Goal: Information Seeking & Learning: Learn about a topic

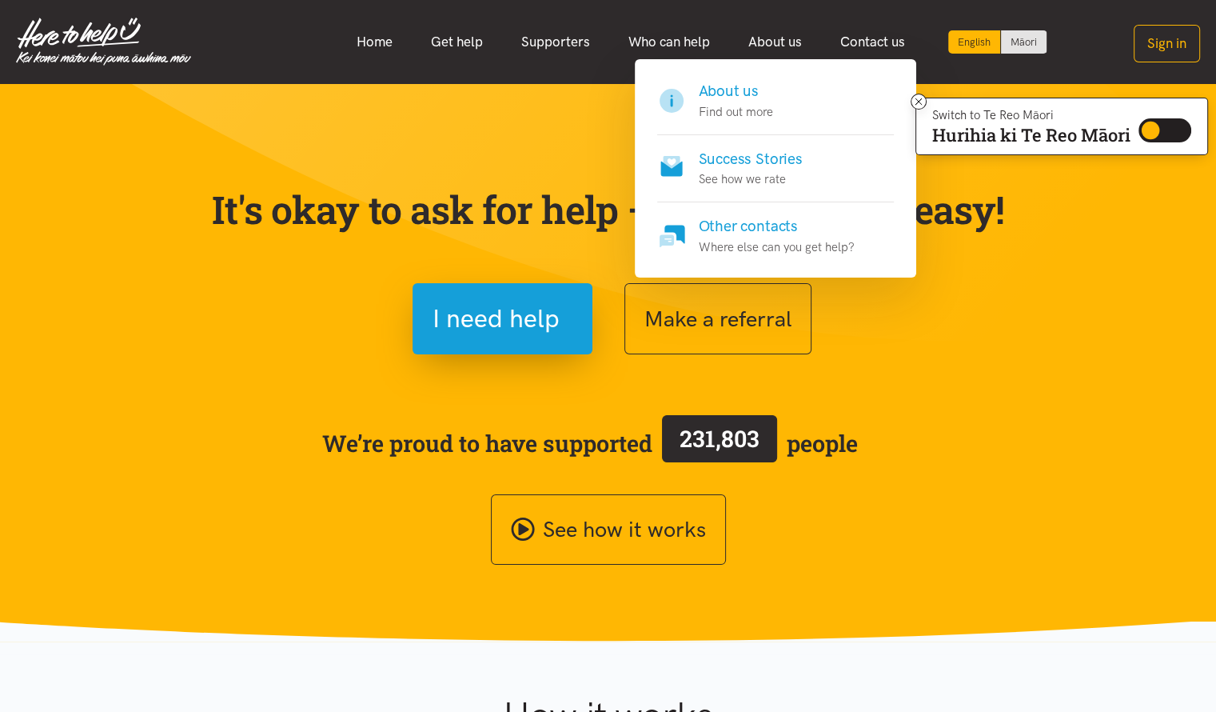
click at [788, 52] on link "About us" at bounding box center [775, 42] width 92 height 34
click at [752, 90] on h4 "About us" at bounding box center [736, 91] width 74 height 22
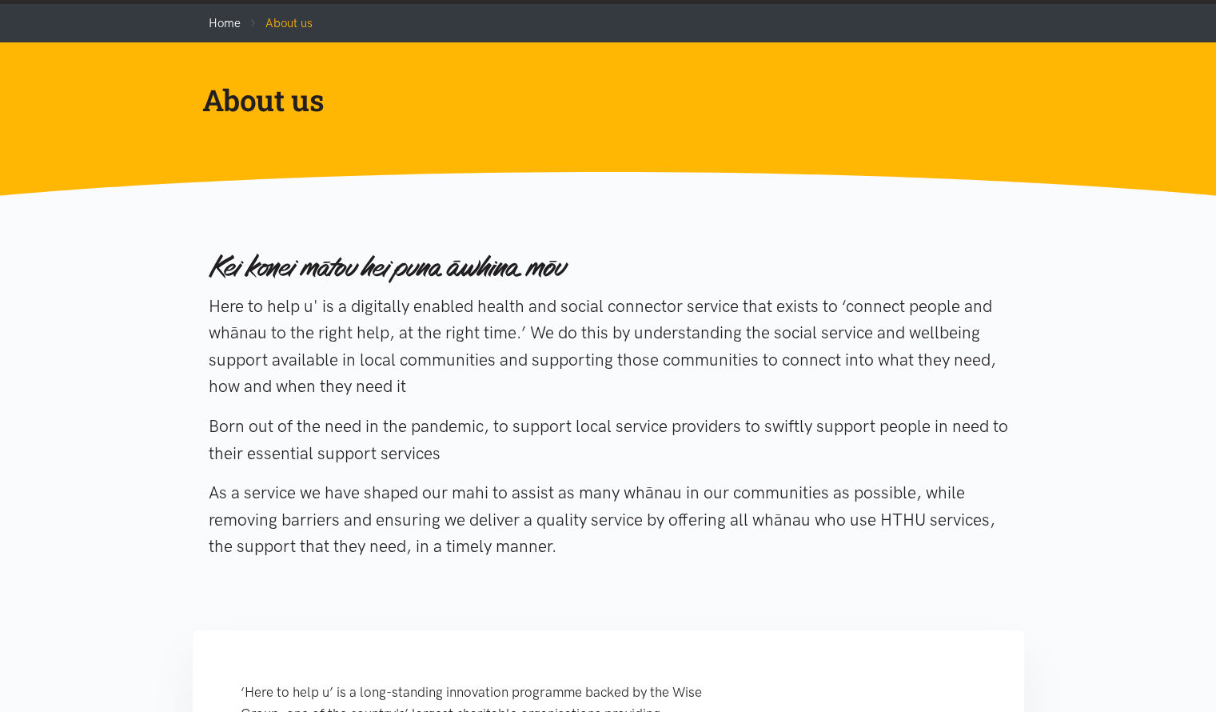
scroll to position [160, 0]
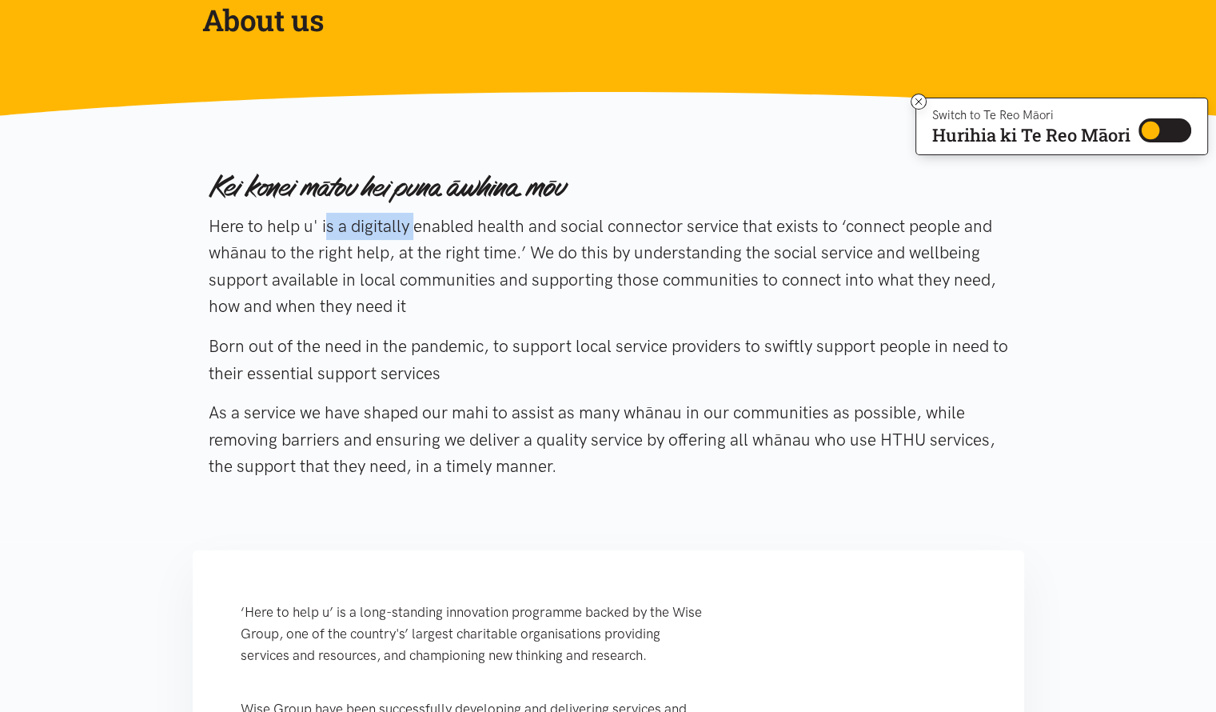
drag, startPoint x: 314, startPoint y: 223, endPoint x: 201, endPoint y: 228, distance: 112.8
click at [201, 228] on div "Here to help u' is a digitally enabled health and social connector service that…" at bounding box center [608, 328] width 831 height 348
copy p "Here to help u"
